Goal: Transaction & Acquisition: Purchase product/service

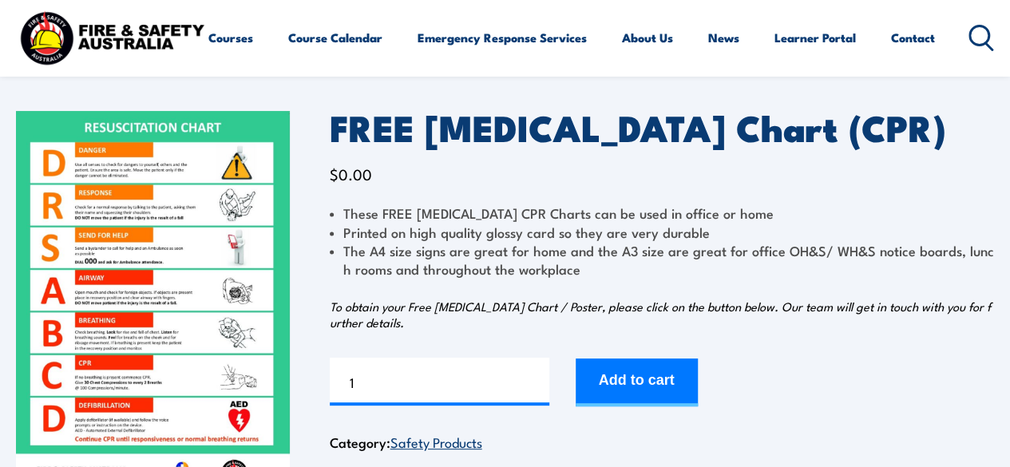
scroll to position [75, 0]
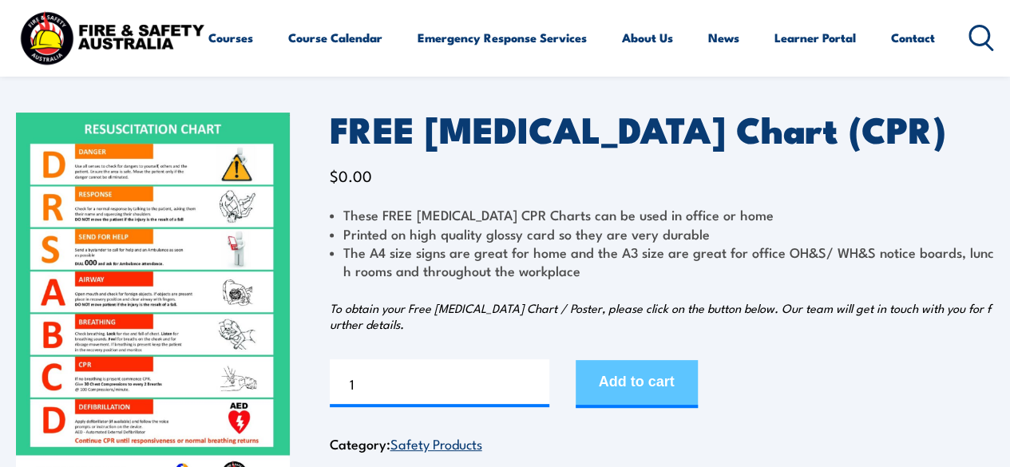
click at [651, 368] on button "Add to cart" at bounding box center [636, 384] width 122 height 48
